Goal: Information Seeking & Learning: Understand process/instructions

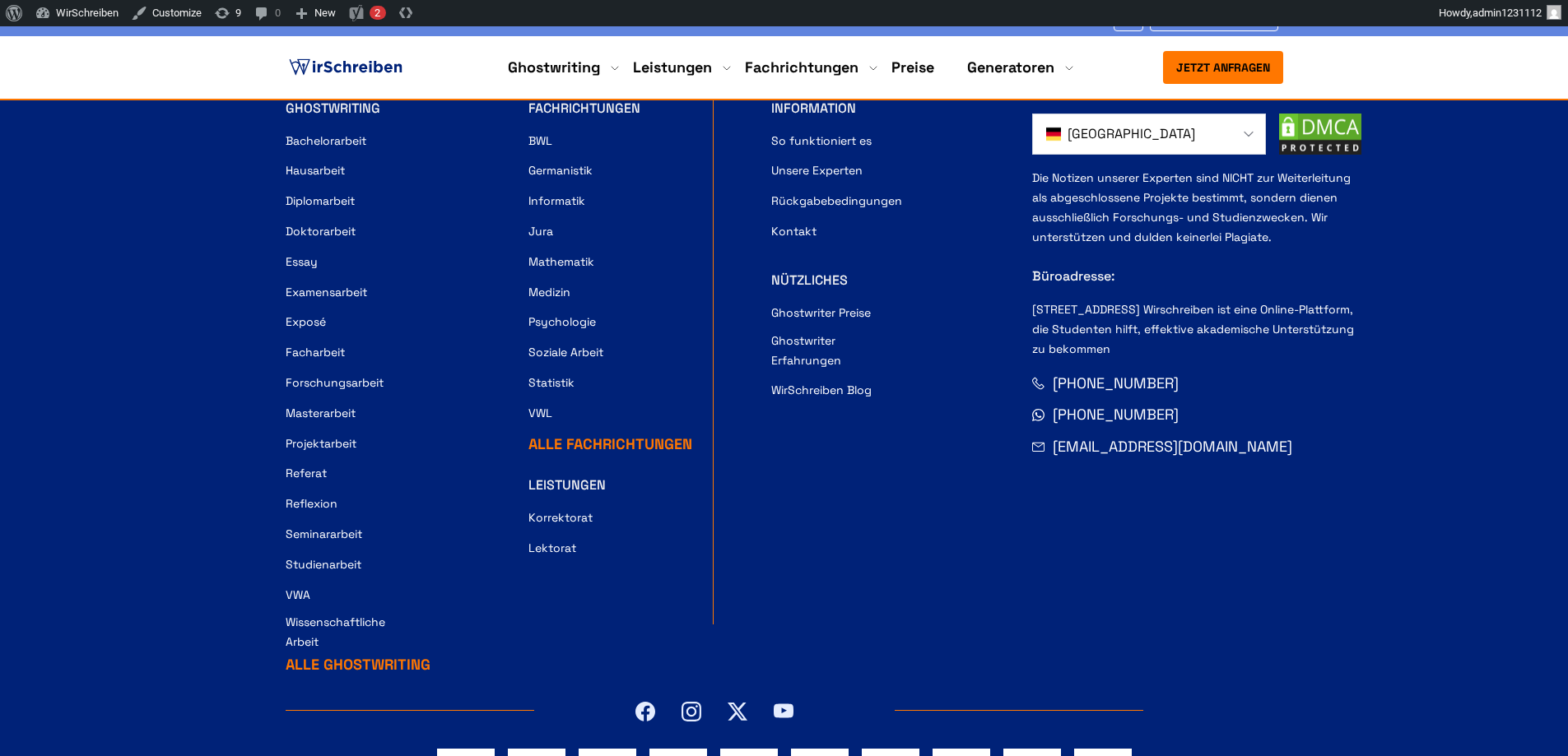
scroll to position [392, 0]
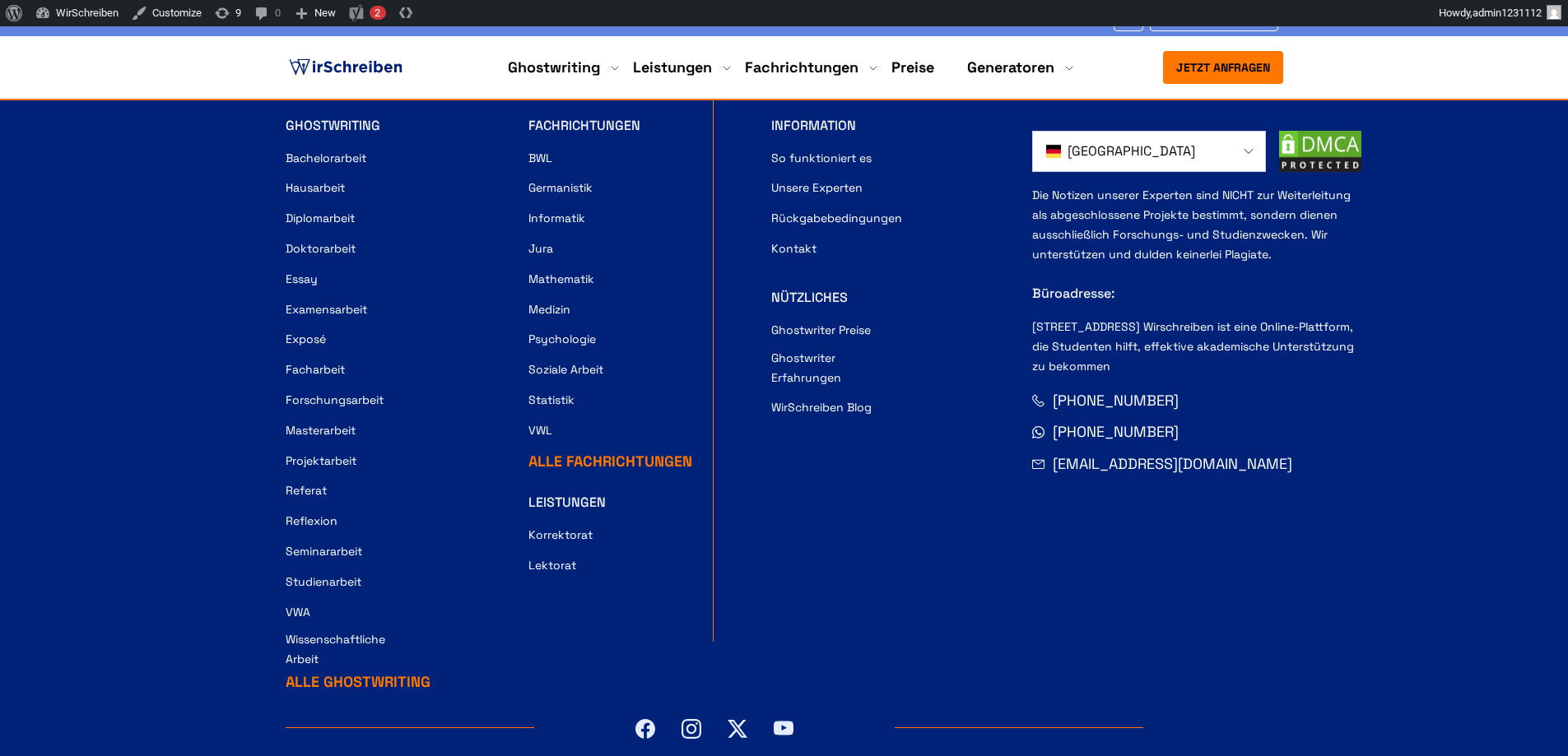
click at [824, 211] on link "Rückgabebedingungen" at bounding box center [837, 218] width 131 height 20
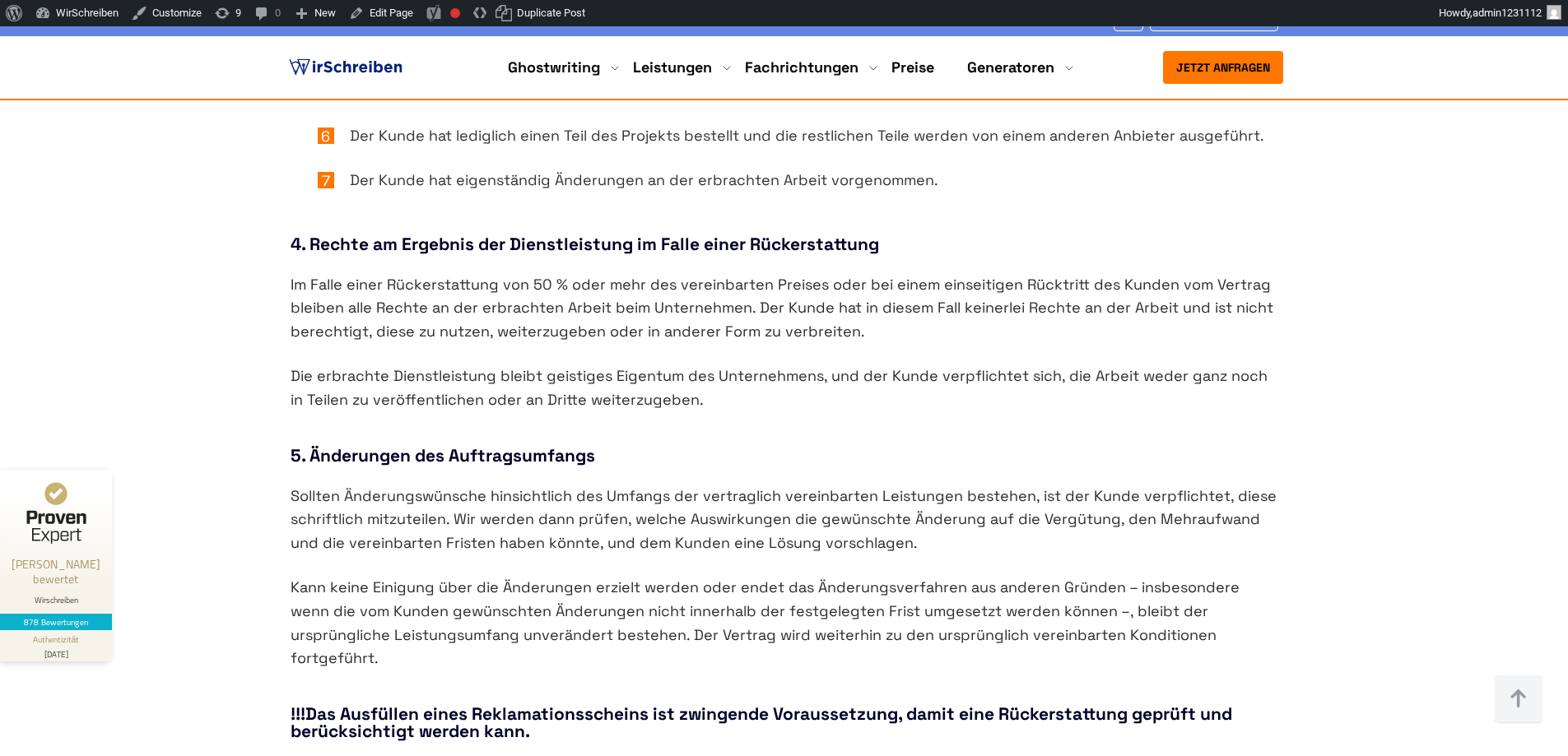
scroll to position [1865, 0]
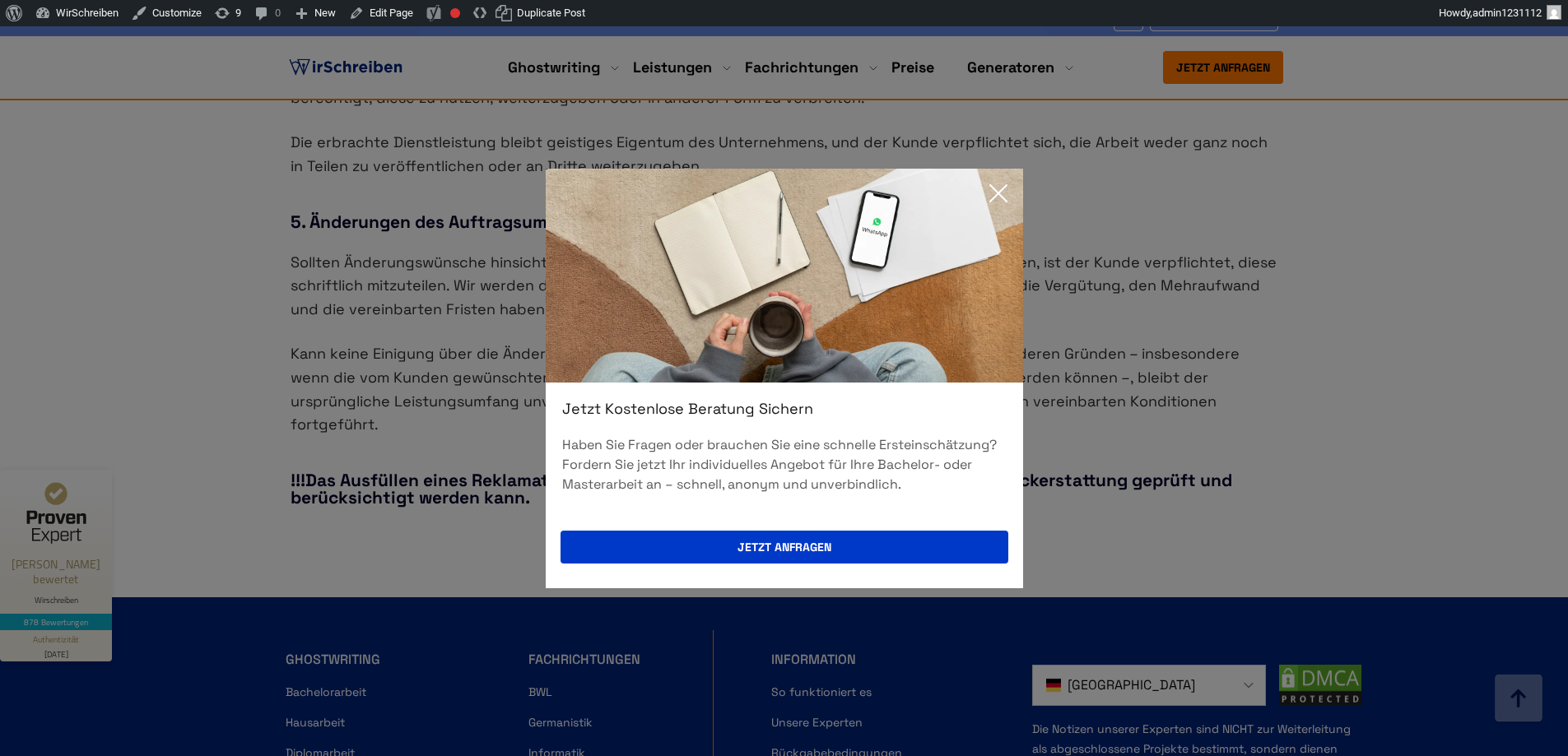
click at [626, 582] on div "Jetzt kostenlose Beratung sichern Haben Sie Fragen oder brauchen Sie eine schne…" at bounding box center [785, 378] width 478 height 420
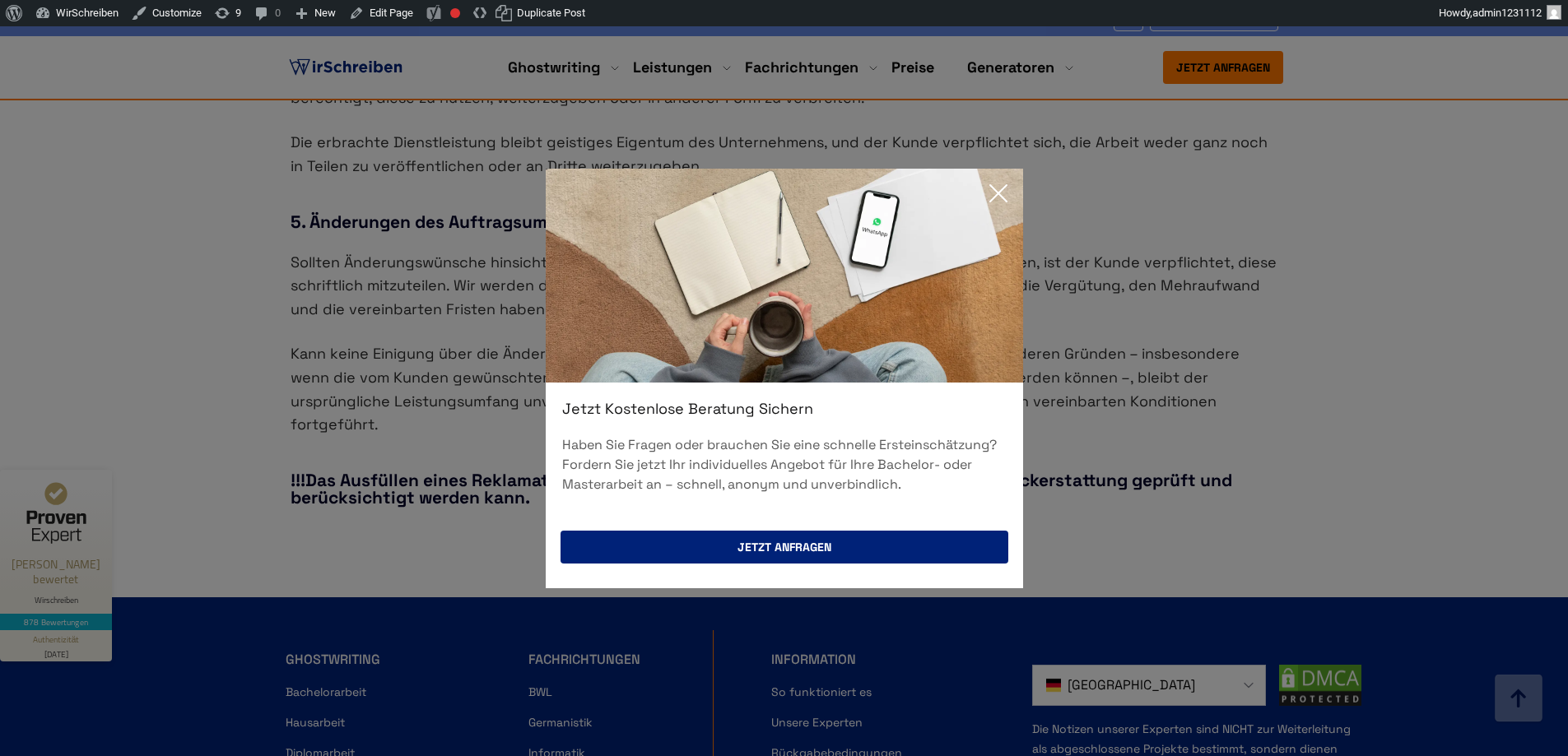
click at [637, 556] on button "Jetzt anfragen" at bounding box center [785, 547] width 448 height 33
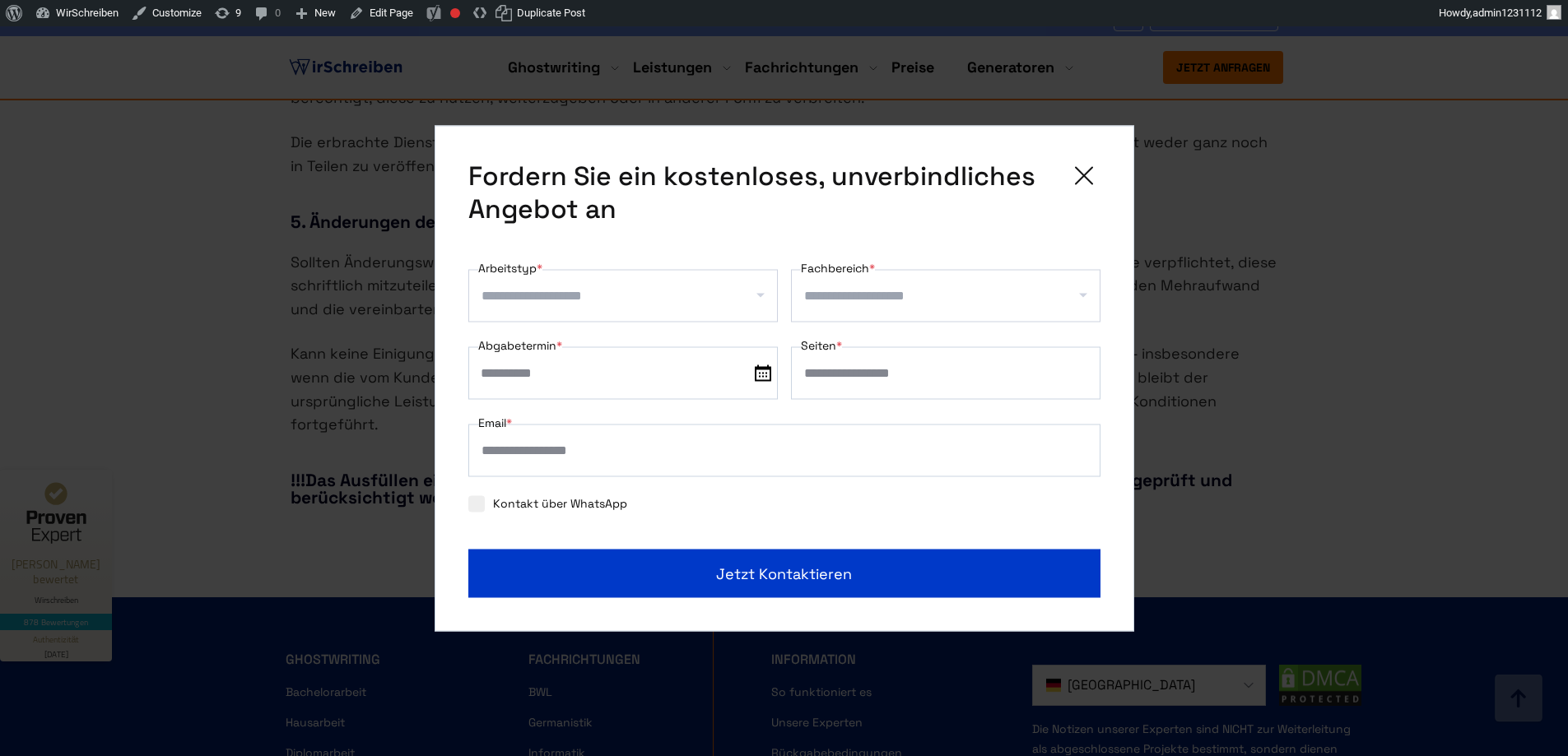
click at [1075, 182] on icon at bounding box center [1083, 174] width 33 height 33
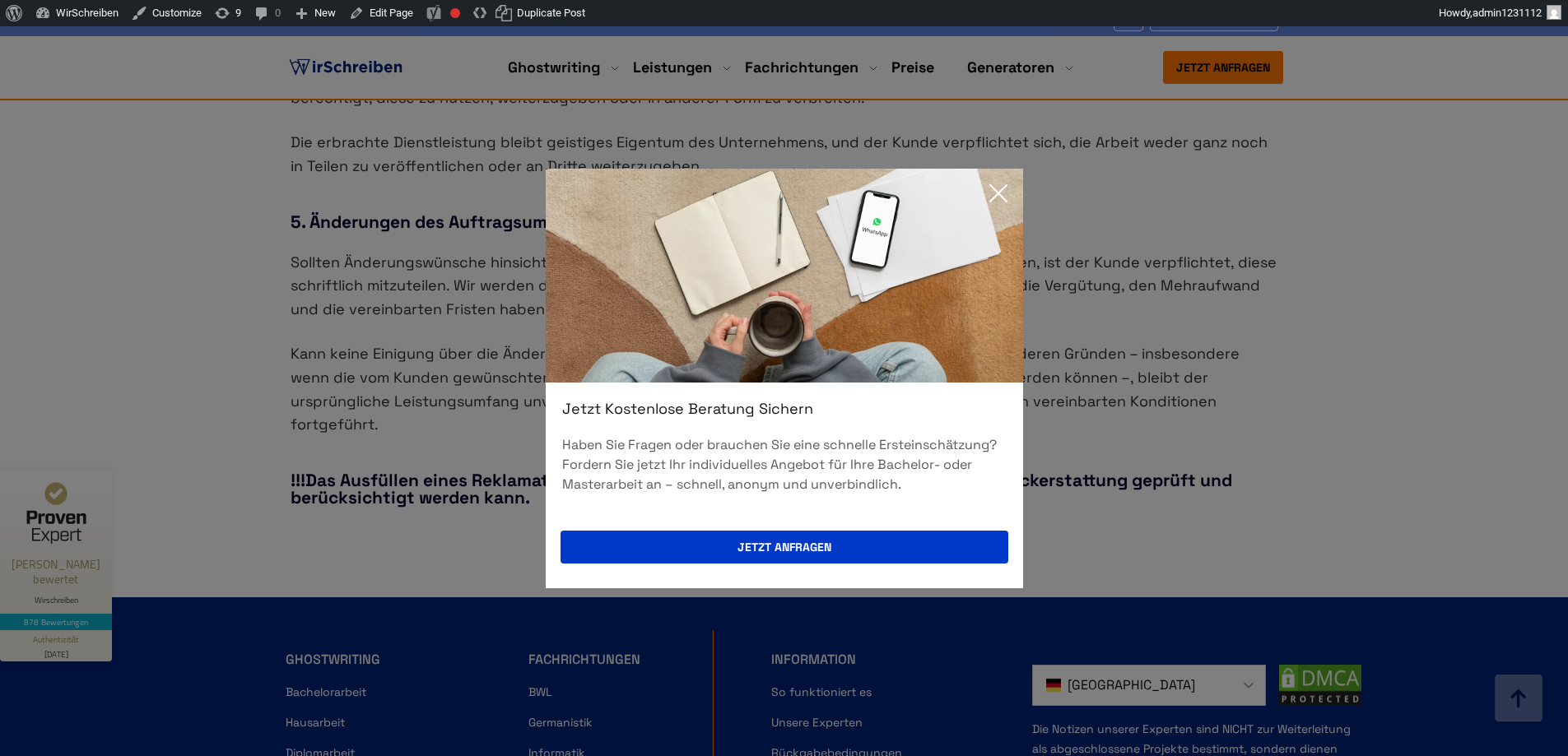
click at [992, 198] on icon at bounding box center [998, 193] width 17 height 17
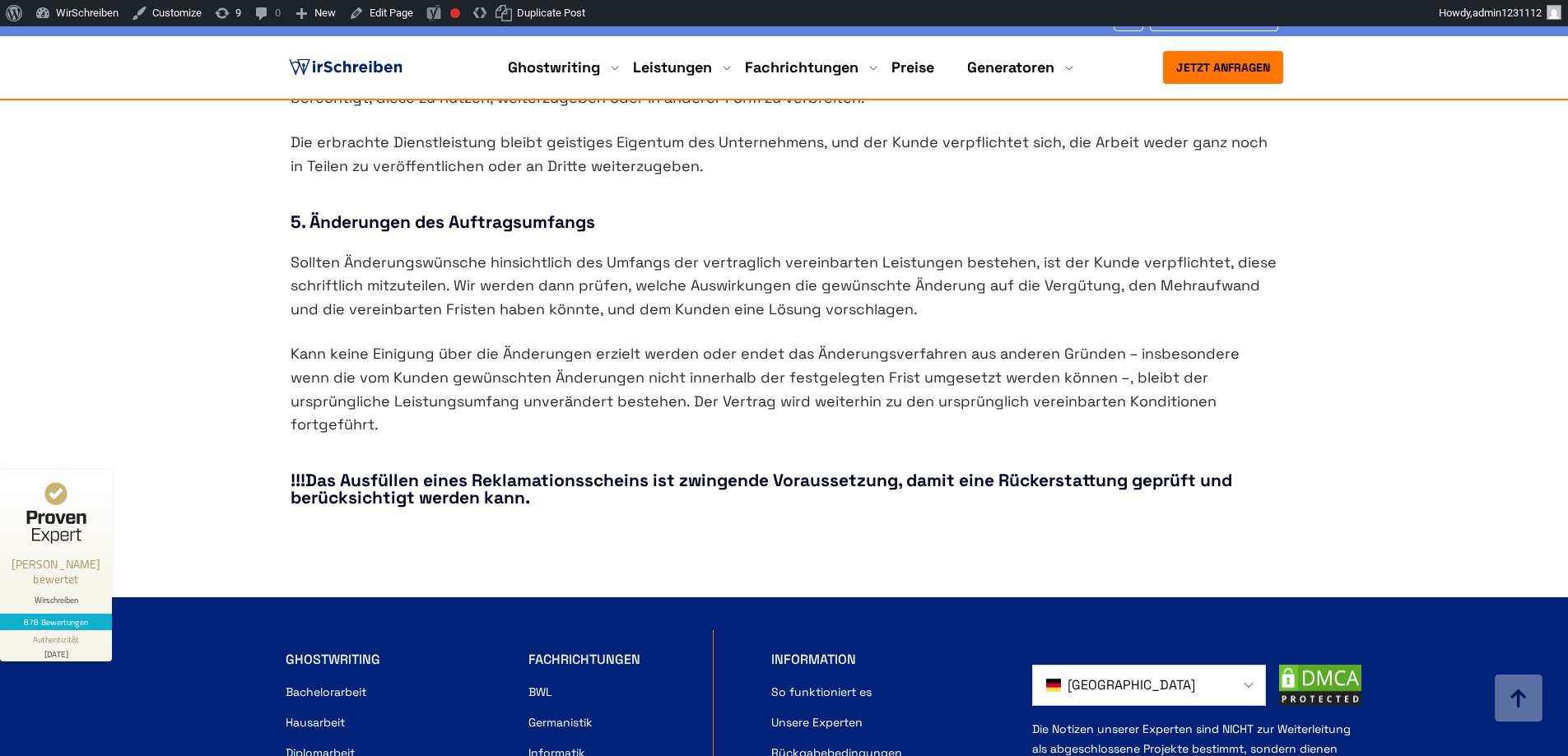
scroll to position [1415, 0]
